Goal: Task Accomplishment & Management: Use online tool/utility

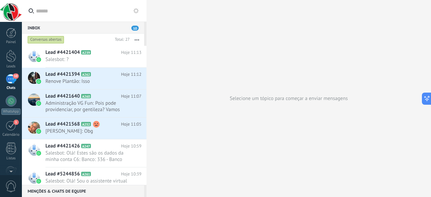
click at [96, 176] on icon at bounding box center [96, 174] width 7 height 7
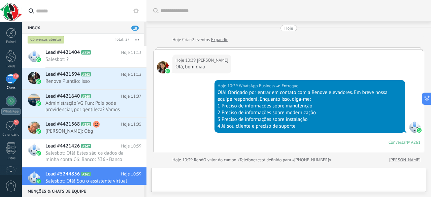
scroll to position [172, 0]
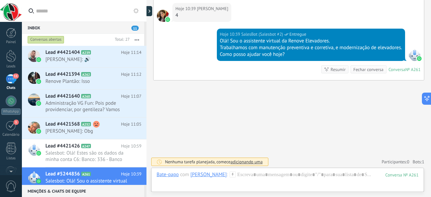
drag, startPoint x: 430, startPoint y: 118, endPoint x: 430, endPoint y: 87, distance: 31.0
click at [430, 87] on div "Buscar Carregar mais Hoje Hoje Criar: 2 eventos Expandir Hoje 10:39 Lima [PERSO…" at bounding box center [288, 98] width 284 height 197
drag, startPoint x: 430, startPoint y: 141, endPoint x: 430, endPoint y: 61, distance: 80.1
click at [430, 61] on div "Buscar Carregar mais Hoje Hoje Criar: 2 eventos Expandir Hoje 10:39 Lima [PERSO…" at bounding box center [288, 98] width 284 height 197
click at [381, 131] on div "Buscar Carregar mais Hoje Hoje Criar: 2 eventos Expandir Hoje 10:39 Lima [PERSO…" at bounding box center [288, 12] width 284 height 369
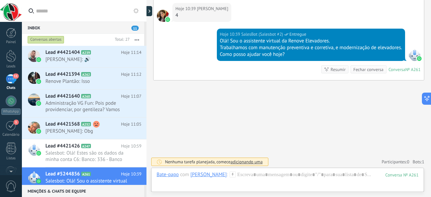
click at [430, 25] on div "Buscar Carregar mais Hoje Hoje Criar: 2 eventos Expandir Hoje 10:39 Lima [PERSO…" at bounding box center [288, 98] width 284 height 197
click at [360, 101] on div "Buscar Carregar mais Hoje Hoje Criar: 2 eventos Expandir Hoje 10:39 Lima [PERSO…" at bounding box center [288, 12] width 284 height 369
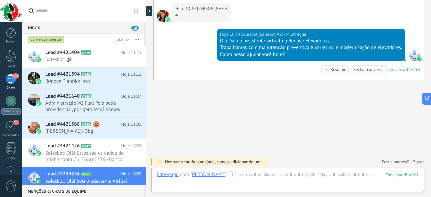
click at [238, 113] on div "Buscar Carregar mais Hoje Hoje Criar: 2 eventos Expandir Hoje 10:39 Lima [PERSO…" at bounding box center [288, 12] width 284 height 369
click at [145, 40] on div "Conversas abertas Total: 27 Silenciar Ações múltiplas Ordenar Mais recentes Lon…" at bounding box center [84, 40] width 124 height 12
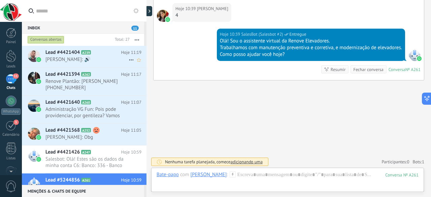
click at [89, 54] on span "A239" at bounding box center [86, 52] width 10 height 4
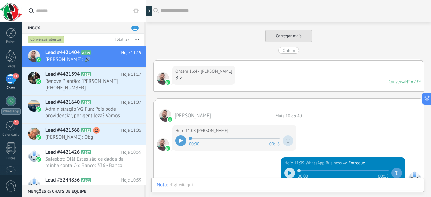
scroll to position [318, 0]
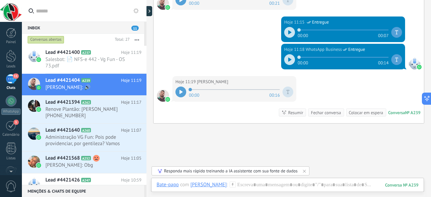
click at [183, 92] on div at bounding box center [180, 91] width 11 height 11
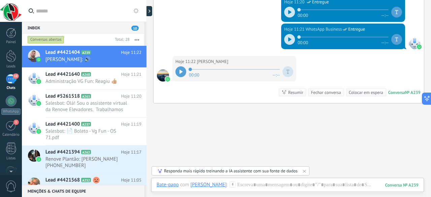
scroll to position [431, 0]
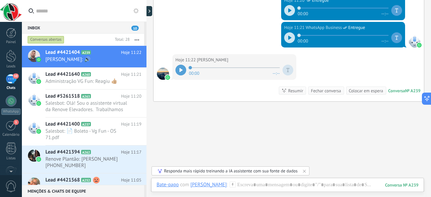
click at [179, 67] on div at bounding box center [180, 70] width 11 height 11
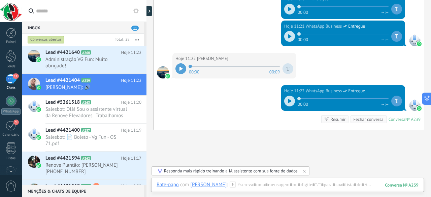
scroll to position [479, 0]
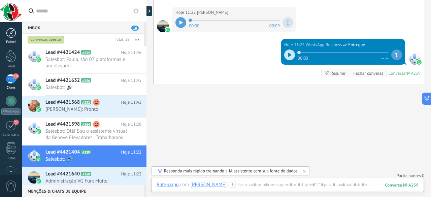
click at [11, 31] on div at bounding box center [11, 33] width 10 height 10
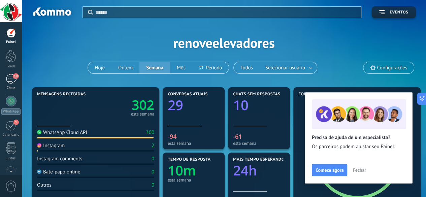
click at [12, 81] on div "10" at bounding box center [11, 79] width 11 height 10
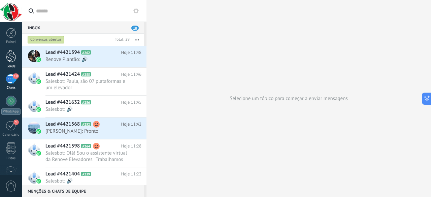
click at [12, 59] on div at bounding box center [11, 56] width 10 height 12
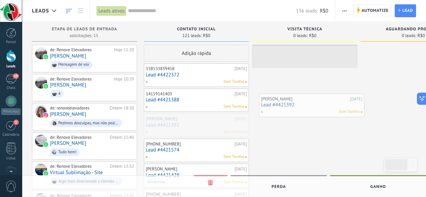
drag, startPoint x: 178, startPoint y: 121, endPoint x: 292, endPoint y: 102, distance: 115.7
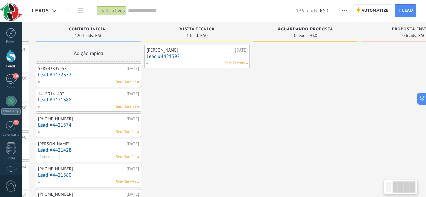
scroll to position [0, 158]
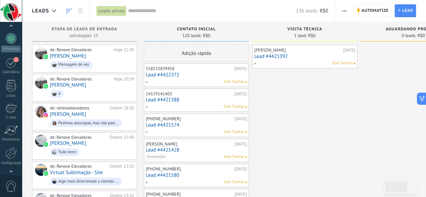
scroll to position [82, 0]
click at [13, 131] on div at bounding box center [10, 133] width 11 height 12
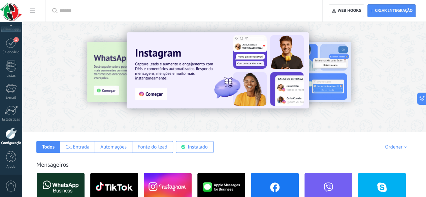
click at [14, 137] on div at bounding box center [10, 133] width 11 height 12
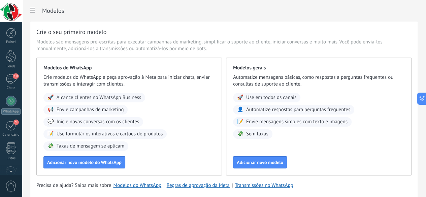
scroll to position [82, 0]
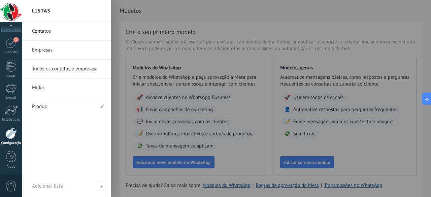
click at [10, 136] on div at bounding box center [10, 133] width 11 height 12
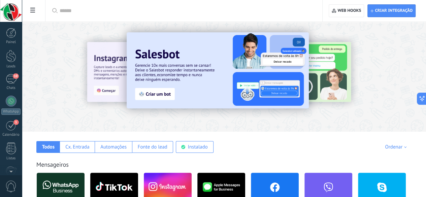
scroll to position [82, 0]
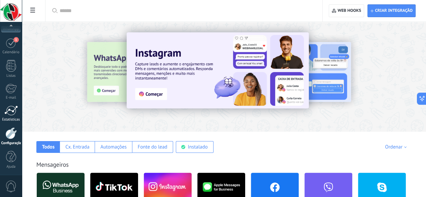
click at [8, 114] on div at bounding box center [10, 110] width 13 height 10
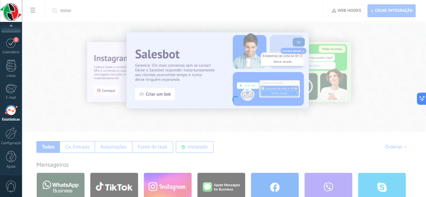
click at [33, 105] on body ".abccls-1,.abccls-2{fill-rule:evenodd}.abccls-2{fill:#fff} .abfcls-1{fill:none}…" at bounding box center [213, 98] width 426 height 197
click at [40, 107] on body ".abccls-1,.abccls-2{fill-rule:evenodd}.abccls-2{fill:#fff} .abfcls-1{fill:none}…" at bounding box center [213, 98] width 426 height 197
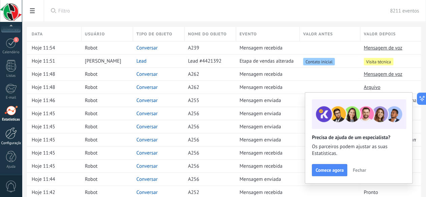
click at [12, 134] on div at bounding box center [10, 133] width 11 height 12
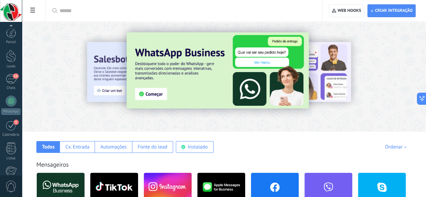
scroll to position [82, 0]
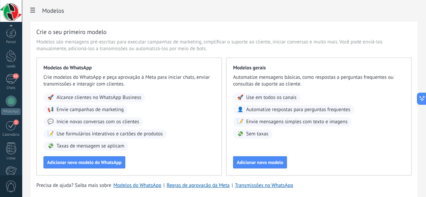
scroll to position [82, 0]
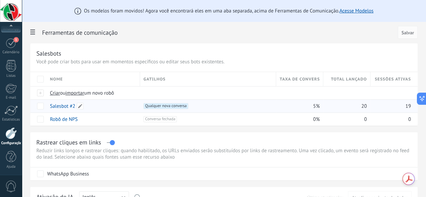
click at [75, 106] on link "Salesbot #2" at bounding box center [62, 106] width 25 height 6
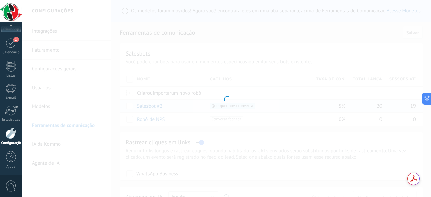
type input "**********"
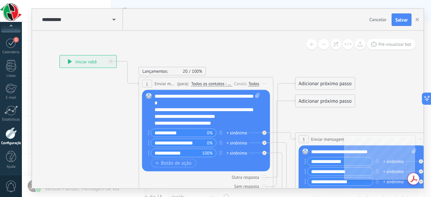
drag, startPoint x: 320, startPoint y: 58, endPoint x: 205, endPoint y: 33, distance: 118.5
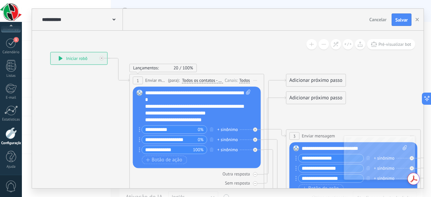
drag, startPoint x: 282, startPoint y: 58, endPoint x: 274, endPoint y: 55, distance: 8.9
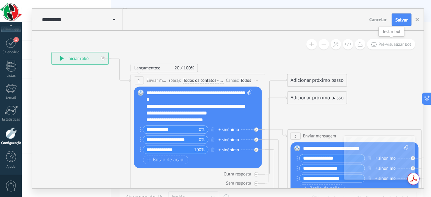
click at [382, 43] on span "Pré-visualizar bot" at bounding box center [394, 44] width 33 height 6
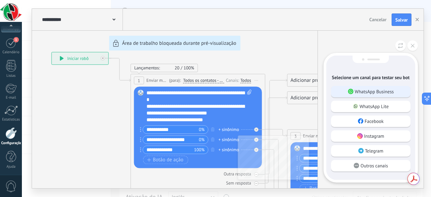
click at [370, 91] on p "WhatsApp Business" at bounding box center [374, 91] width 39 height 6
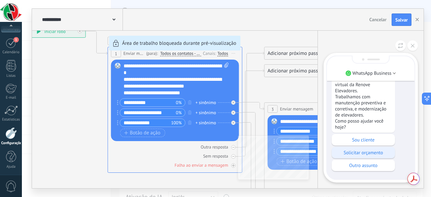
click at [380, 151] on p "Solicitar orçamento" at bounding box center [363, 152] width 57 height 6
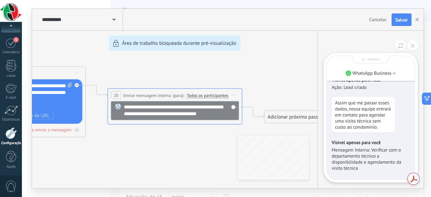
drag, startPoint x: 398, startPoint y: 103, endPoint x: 408, endPoint y: 101, distance: 10.1
click at [408, 101] on div "Assim que me passar esses dados, nossa equipe entrará em contato para agendar u…" at bounding box center [370, 115] width 78 height 36
click at [402, 44] on icon at bounding box center [400, 46] width 5 height 6
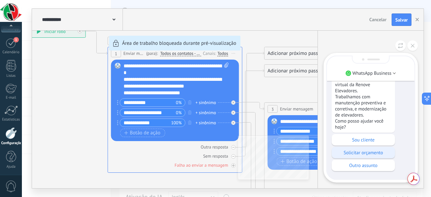
click at [365, 151] on p "Solicitar orçamento" at bounding box center [363, 152] width 57 height 6
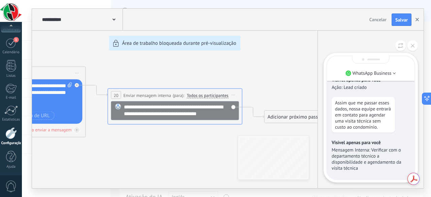
click at [416, 21] on icon "button" at bounding box center [416, 19] width 3 height 3
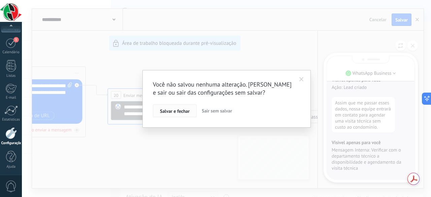
click at [167, 113] on span "Salvar e fechar" at bounding box center [175, 111] width 30 height 5
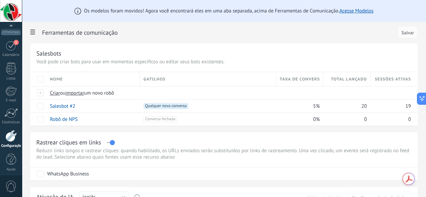
scroll to position [82, 0]
click at [407, 108] on span "19" at bounding box center [407, 106] width 5 height 6
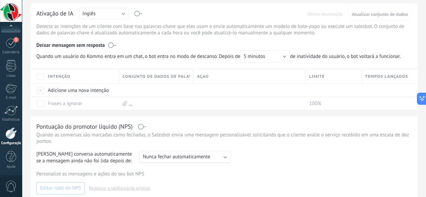
scroll to position [202, 0]
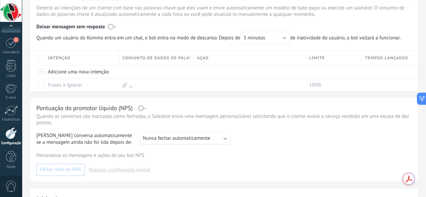
click at [358, 146] on div "Marcar conversa automaticamente se a mensagem ainda não foi lida depois de: : N…" at bounding box center [223, 138] width 375 height 13
